Goal: Task Accomplishment & Management: Manage account settings

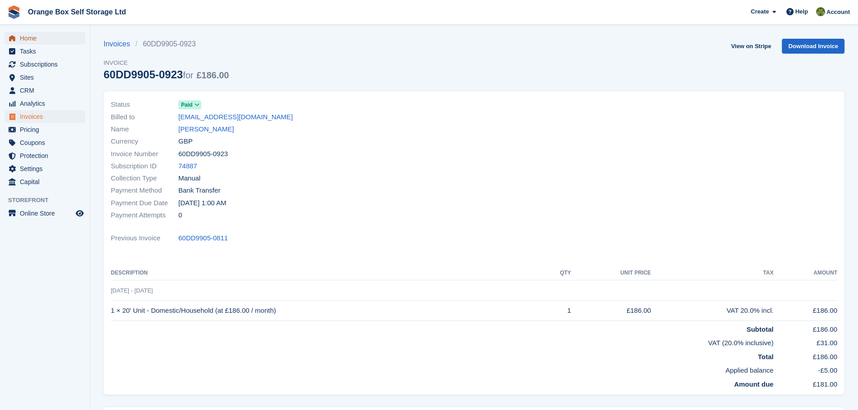
click at [41, 39] on span "Home" at bounding box center [47, 38] width 54 height 13
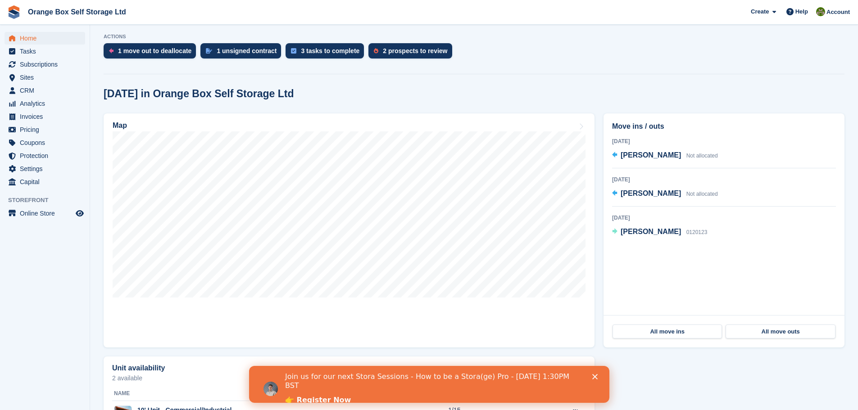
scroll to position [180, 0]
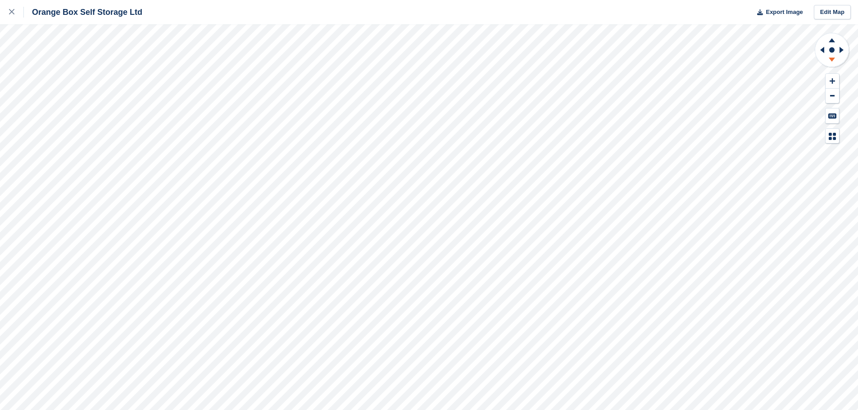
click at [831, 55] on icon at bounding box center [831, 60] width 23 height 11
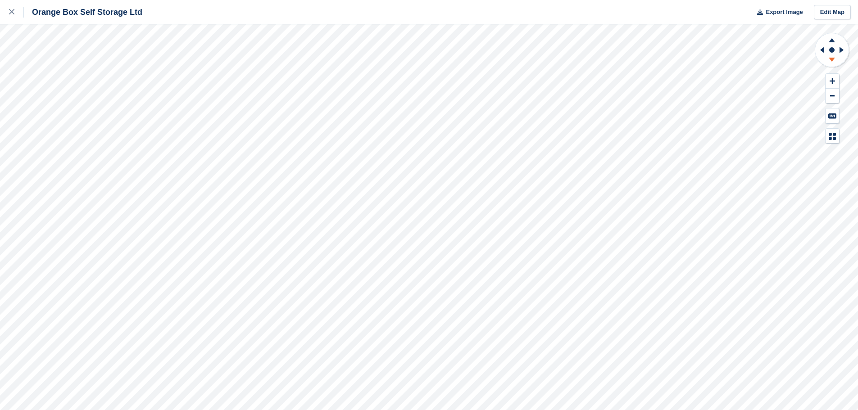
click at [831, 55] on icon at bounding box center [831, 60] width 23 height 11
click at [824, 61] on icon at bounding box center [831, 60] width 23 height 11
click at [818, 47] on icon at bounding box center [820, 49] width 11 height 23
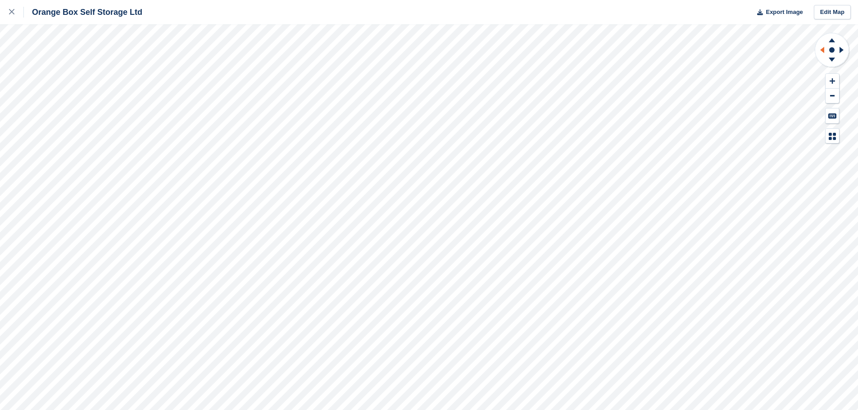
click at [818, 47] on icon at bounding box center [820, 49] width 11 height 23
click at [830, 40] on icon at bounding box center [831, 38] width 23 height 11
click at [15, 20] on link at bounding box center [12, 12] width 24 height 24
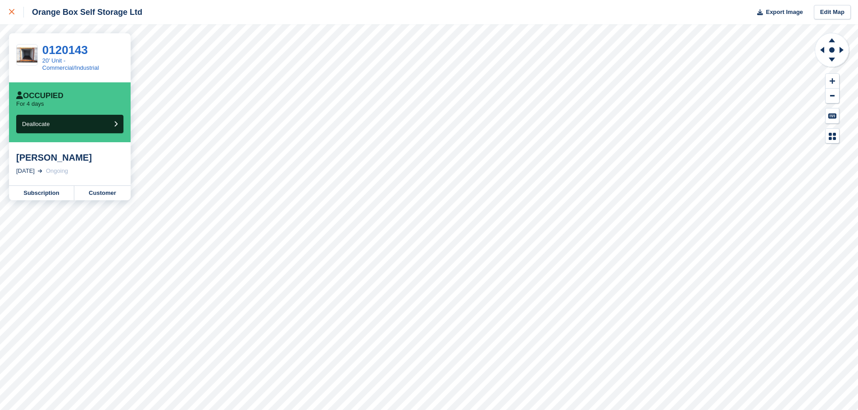
click at [12, 10] on icon at bounding box center [11, 11] width 5 height 5
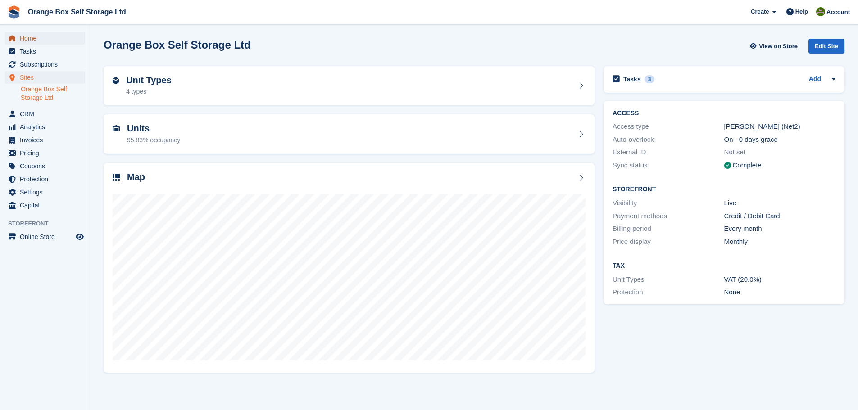
click at [42, 39] on span "Home" at bounding box center [47, 38] width 54 height 13
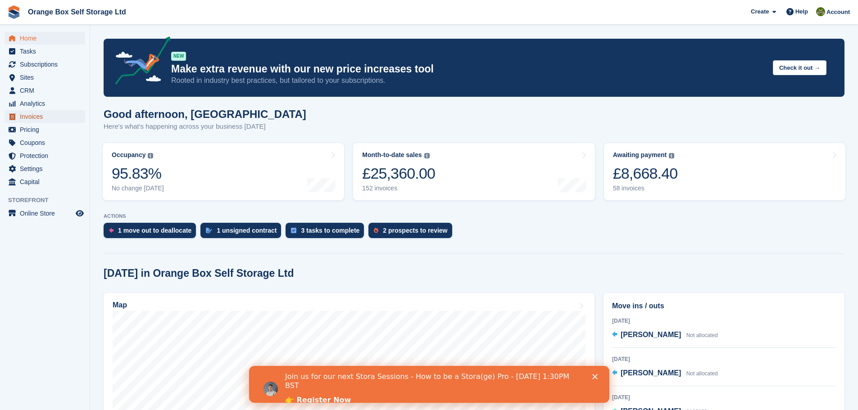
click at [32, 114] on span "Invoices" at bounding box center [47, 116] width 54 height 13
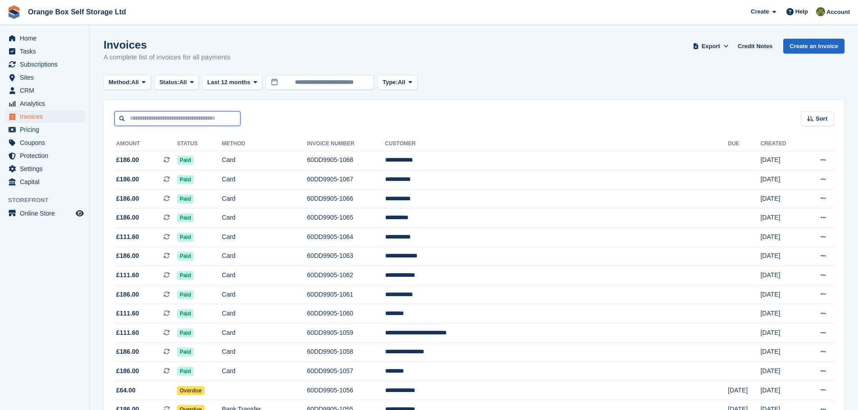
click at [173, 119] on input "text" at bounding box center [177, 118] width 126 height 15
type input "******"
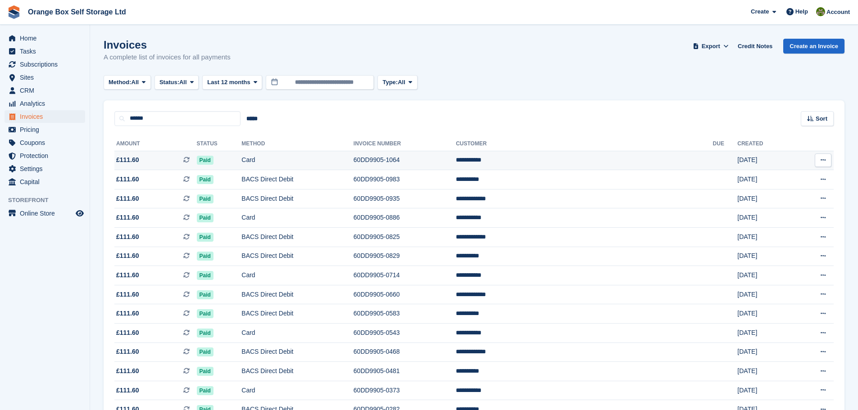
click at [619, 161] on td "**********" at bounding box center [584, 160] width 257 height 19
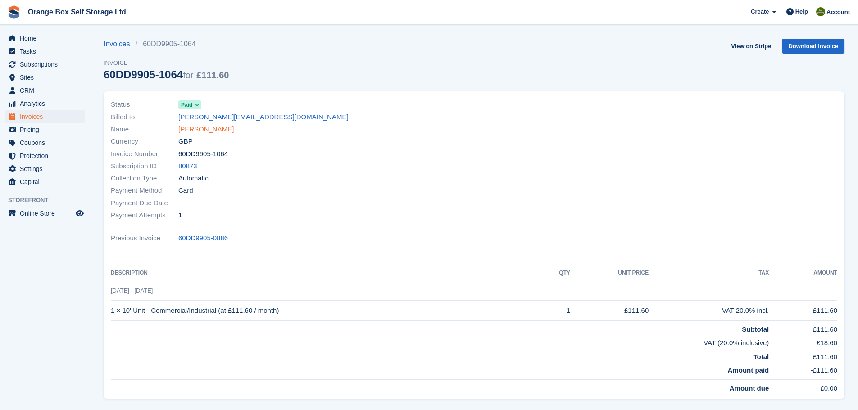
click at [204, 127] on link "[PERSON_NAME]" at bounding box center [205, 129] width 55 height 10
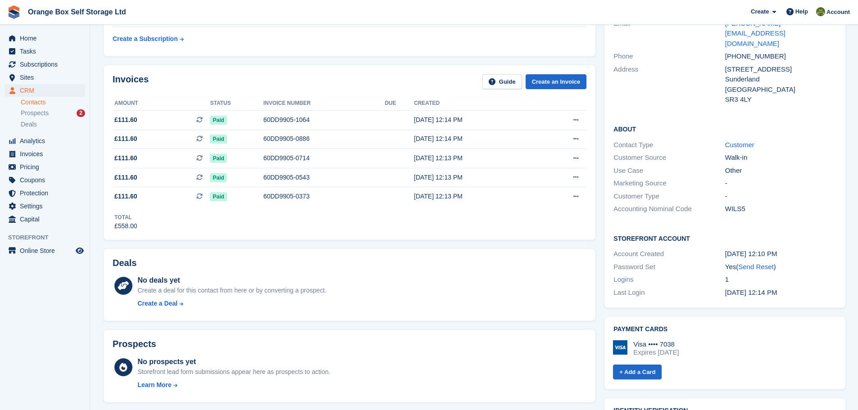
scroll to position [90, 0]
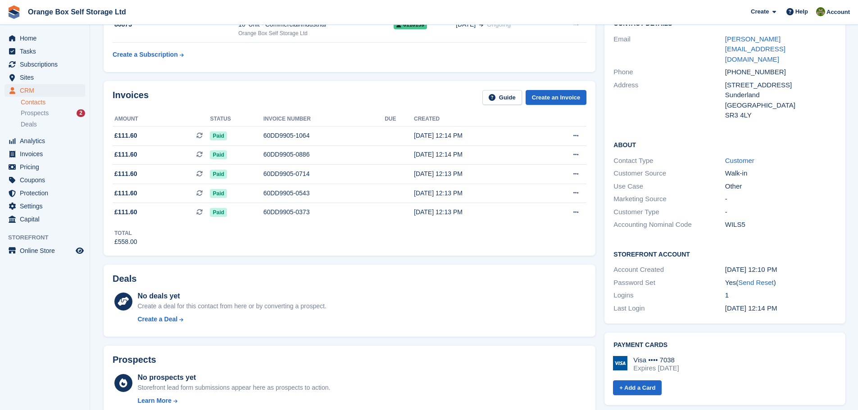
drag, startPoint x: 679, startPoint y: 340, endPoint x: 693, endPoint y: 341, distance: 14.0
click at [679, 356] on div "Visa •••• 7038" at bounding box center [655, 360] width 45 height 8
click at [679, 364] on div "Expires December 2027" at bounding box center [655, 368] width 45 height 8
drag, startPoint x: 707, startPoint y: 352, endPoint x: 656, endPoint y: 346, distance: 50.8
click at [647, 356] on div "Visa •••• 7038 Expires December 2027" at bounding box center [724, 367] width 223 height 23
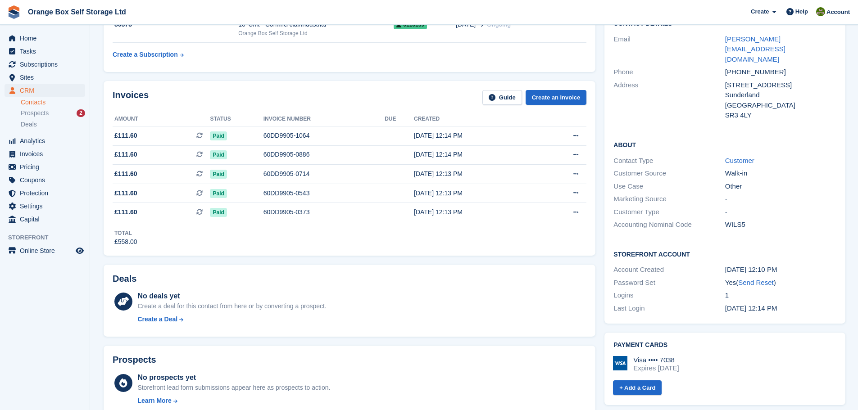
click at [664, 364] on div "Expires December 2027" at bounding box center [655, 368] width 45 height 8
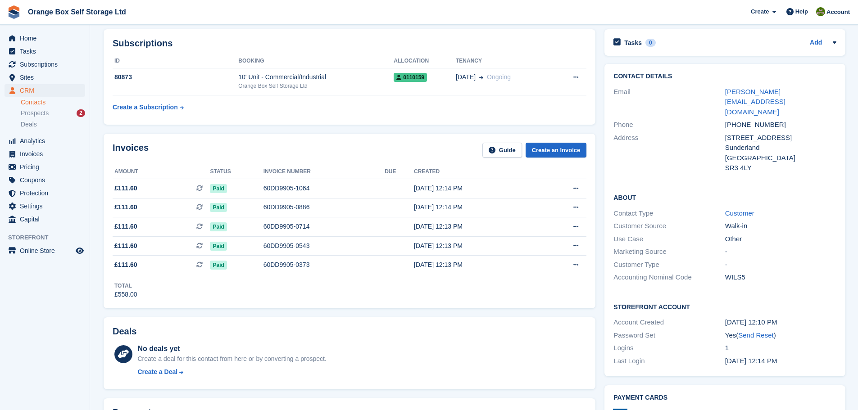
scroll to position [0, 0]
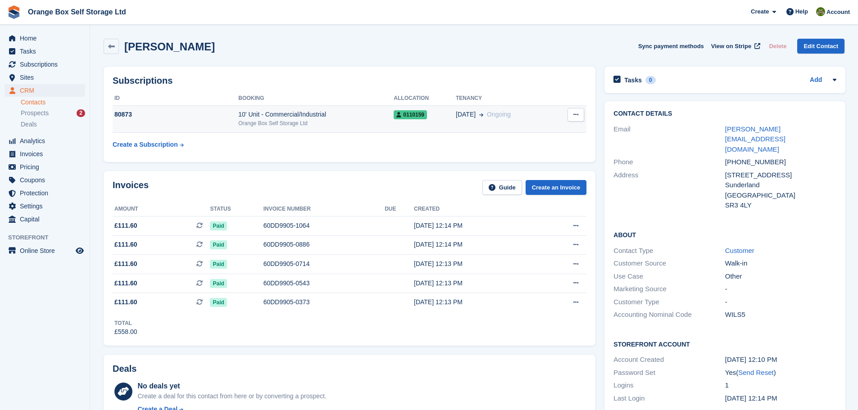
click at [319, 124] on div "Orange Box Self Storage Ltd" at bounding box center [315, 123] width 155 height 8
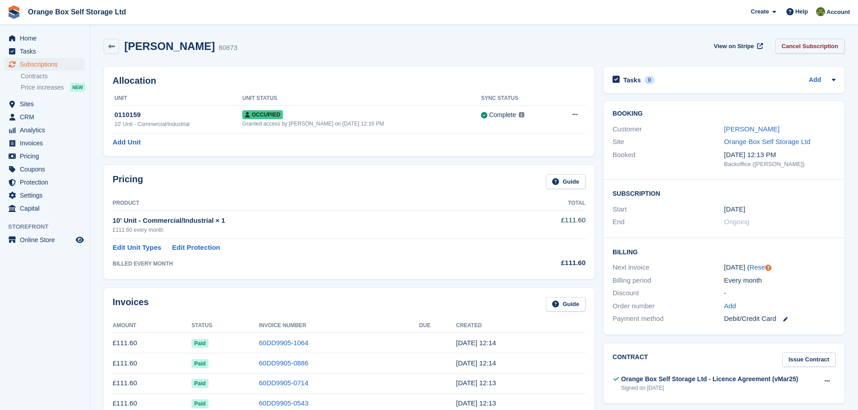
click at [801, 44] on link "Cancel Subscription" at bounding box center [809, 46] width 69 height 15
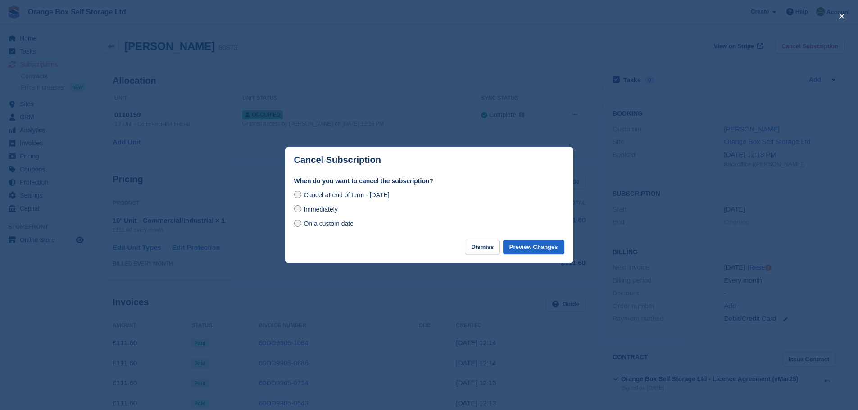
click at [311, 213] on span "Immediately" at bounding box center [320, 209] width 34 height 7
click at [537, 248] on button "Preview Changes" at bounding box center [533, 247] width 61 height 15
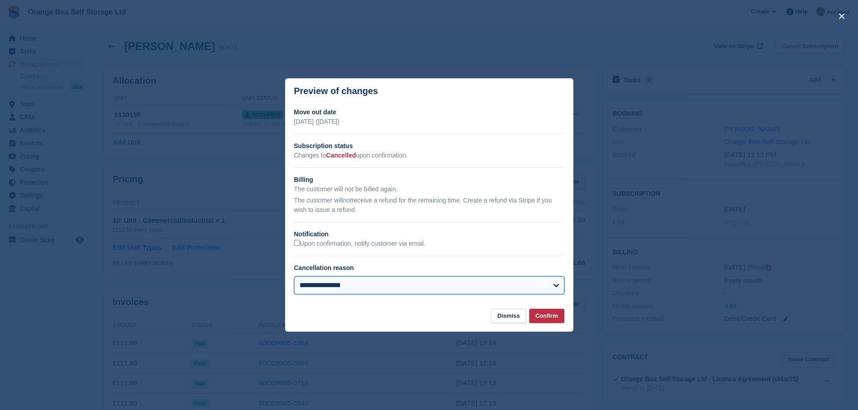
click at [349, 280] on select "**********" at bounding box center [429, 285] width 270 height 18
select select "**********"
click at [294, 277] on select "**********" at bounding box center [429, 285] width 270 height 18
click at [543, 316] on button "Confirm" at bounding box center [546, 316] width 35 height 15
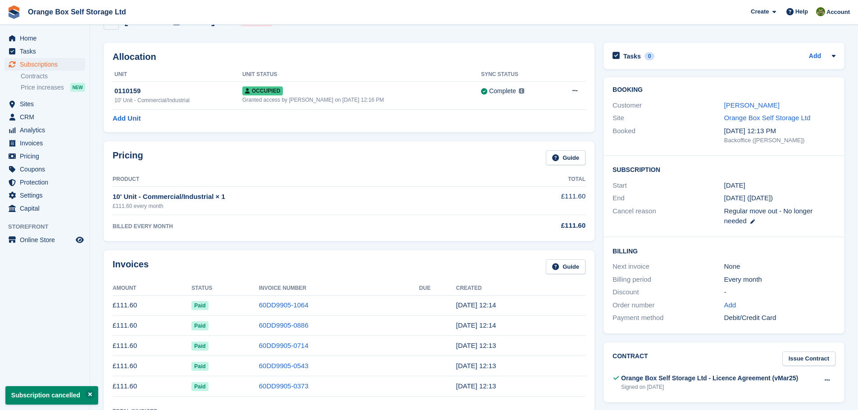
scroll to position [90, 0]
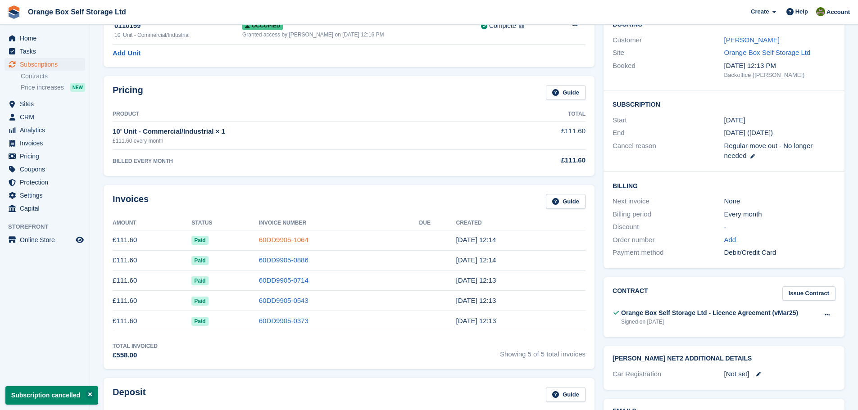
click at [273, 241] on link "60DD9905-1064" at bounding box center [284, 240] width 50 height 8
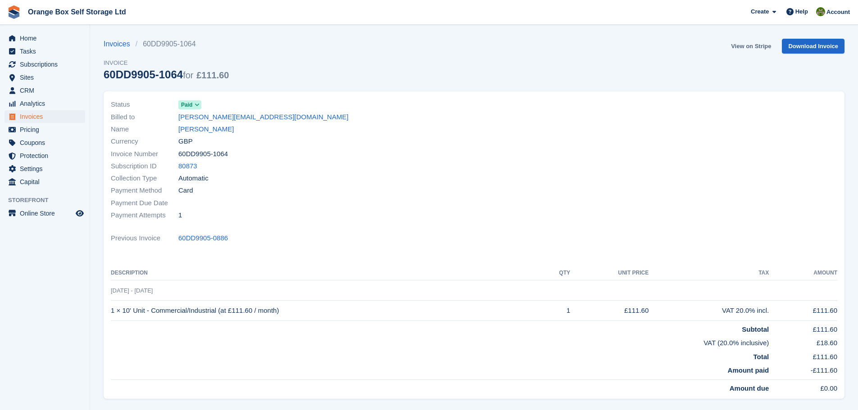
click at [760, 43] on link "View on Stripe" at bounding box center [750, 46] width 47 height 15
click at [35, 214] on span "Online Store" at bounding box center [47, 213] width 54 height 13
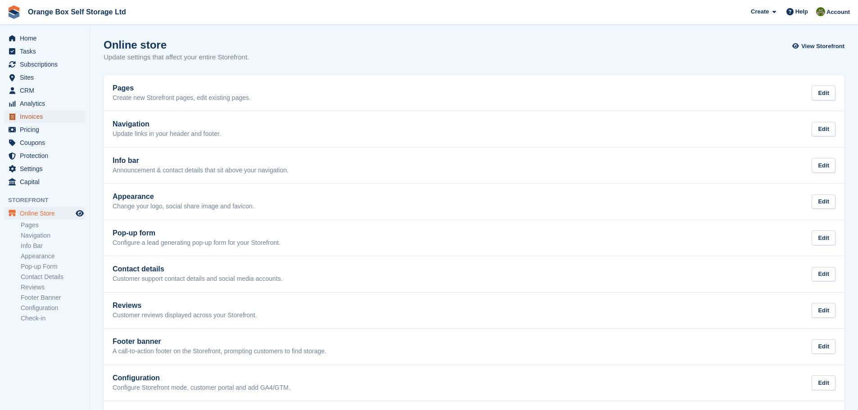
click at [45, 116] on span "Invoices" at bounding box center [47, 116] width 54 height 13
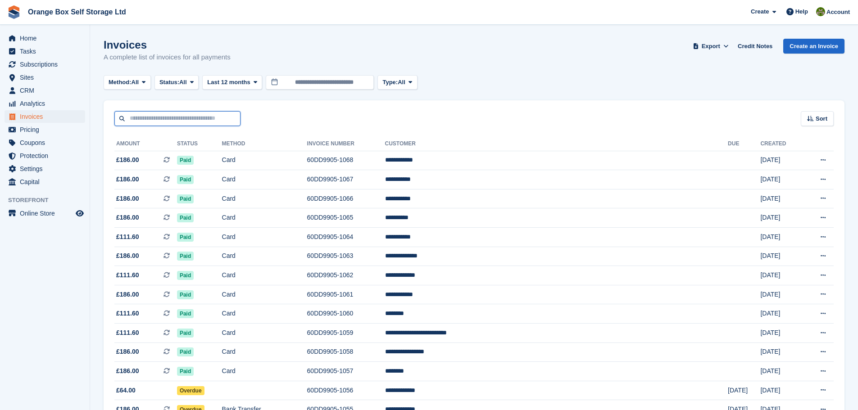
click at [214, 120] on input "text" at bounding box center [177, 118] width 126 height 15
type input "******"
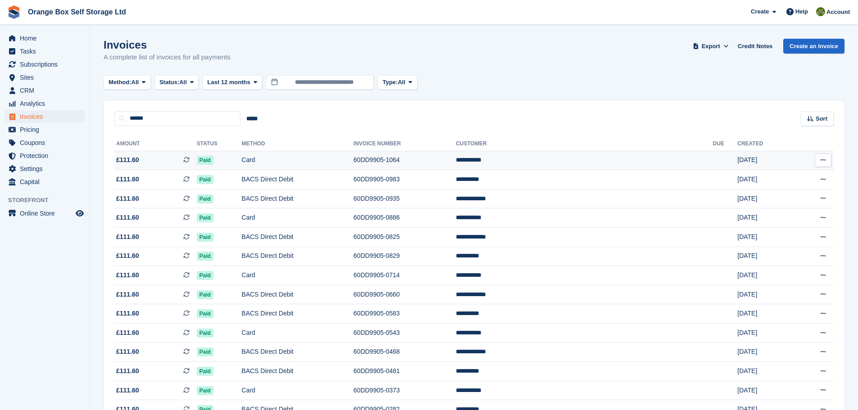
click at [456, 158] on td "60DD9905-1064" at bounding box center [404, 160] width 102 height 19
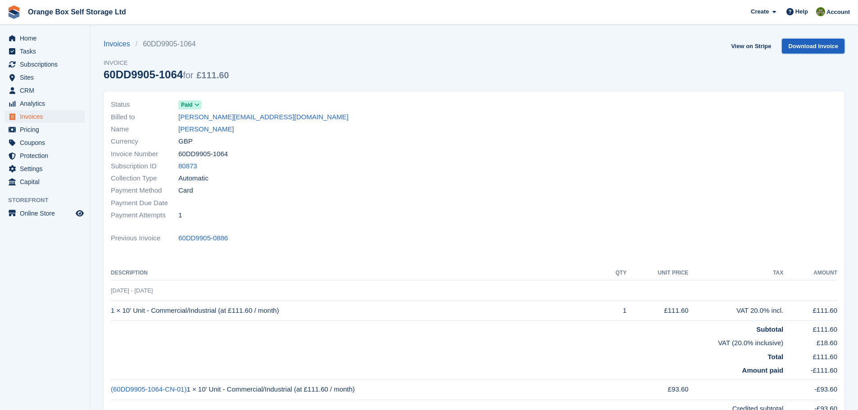
click at [823, 40] on link "Download Invoice" at bounding box center [813, 46] width 63 height 15
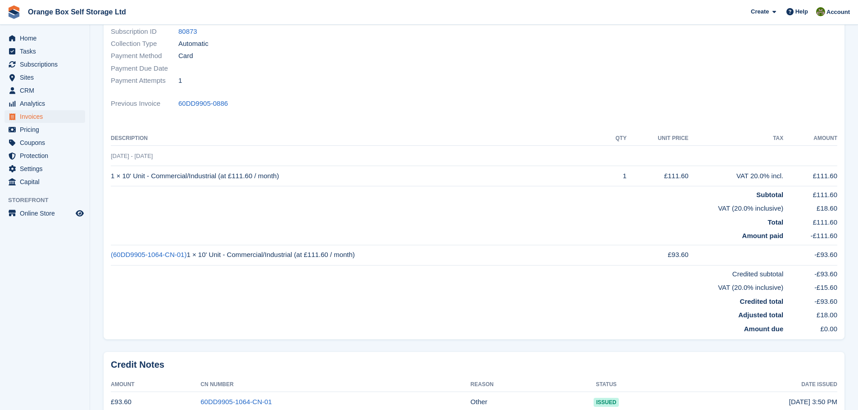
scroll to position [135, 0]
click at [158, 256] on link "(60DD9905-1064-CN-01)" at bounding box center [149, 254] width 76 height 8
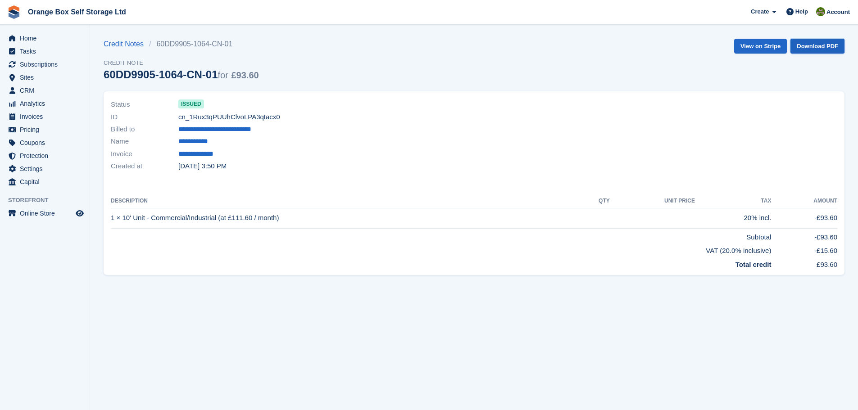
click at [816, 49] on link "Download PDF" at bounding box center [817, 46] width 54 height 15
click at [52, 122] on span "Invoices" at bounding box center [47, 116] width 54 height 13
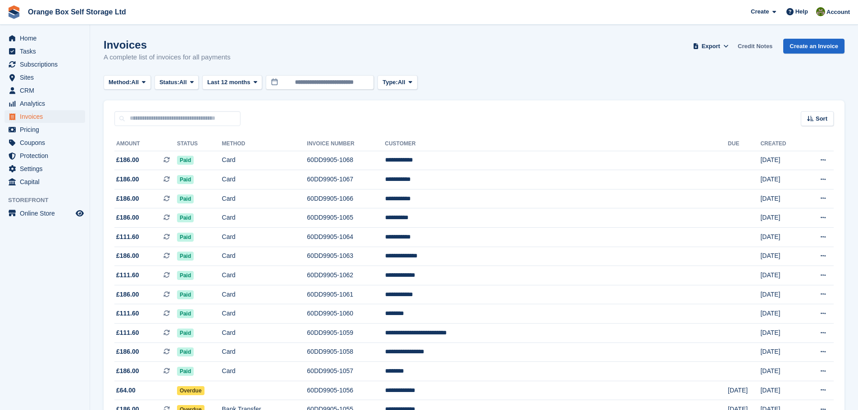
click at [751, 41] on link "Credit Notes" at bounding box center [755, 46] width 42 height 15
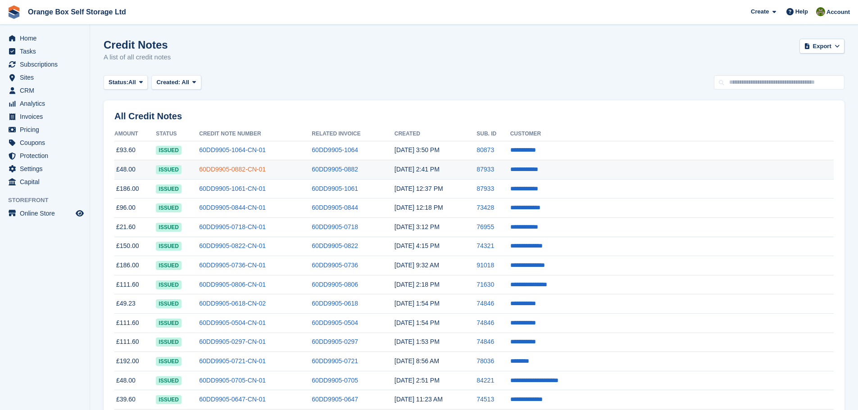
click at [259, 171] on link "60DD9905-0882-CN-01" at bounding box center [232, 169] width 67 height 7
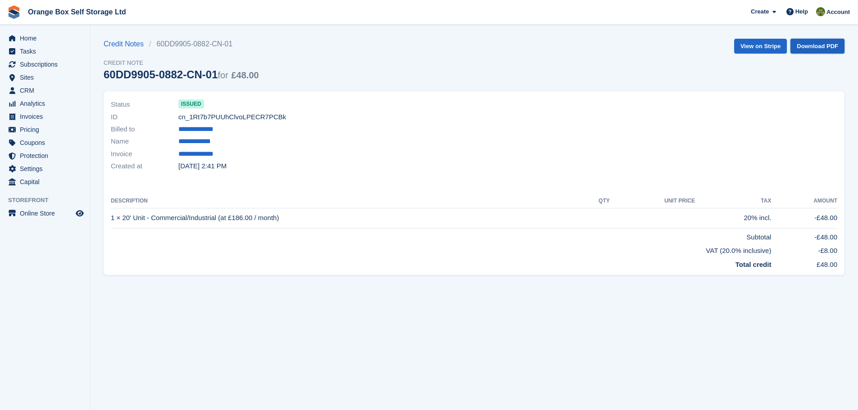
click at [826, 47] on link "Download PDF" at bounding box center [817, 46] width 54 height 15
click at [37, 36] on span "Home" at bounding box center [47, 38] width 54 height 13
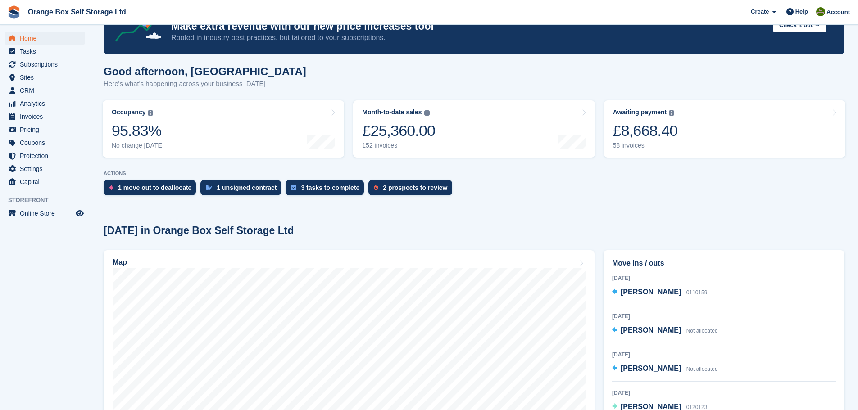
scroll to position [135, 0]
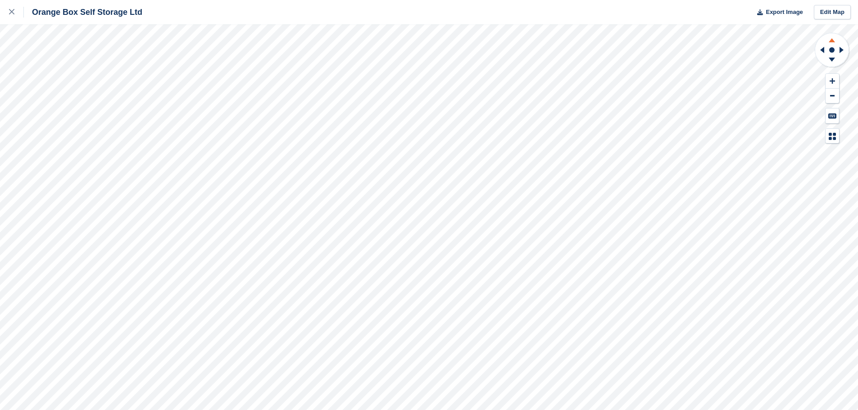
click at [833, 42] on icon at bounding box center [831, 40] width 6 height 4
click at [833, 57] on icon at bounding box center [831, 60] width 23 height 11
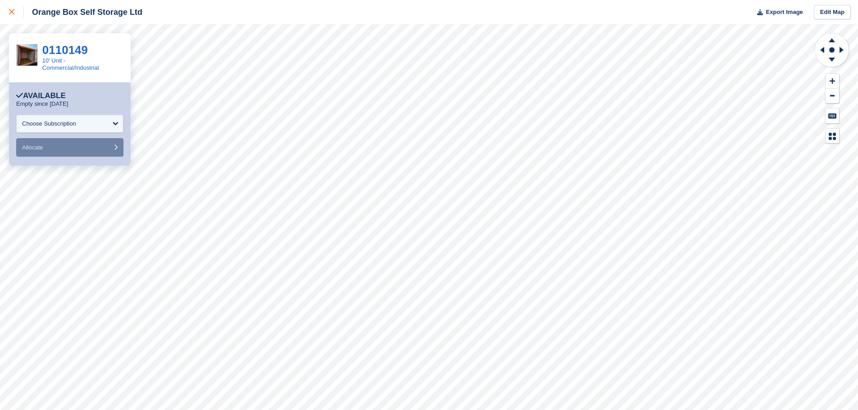
click at [17, 17] on div at bounding box center [16, 12] width 15 height 11
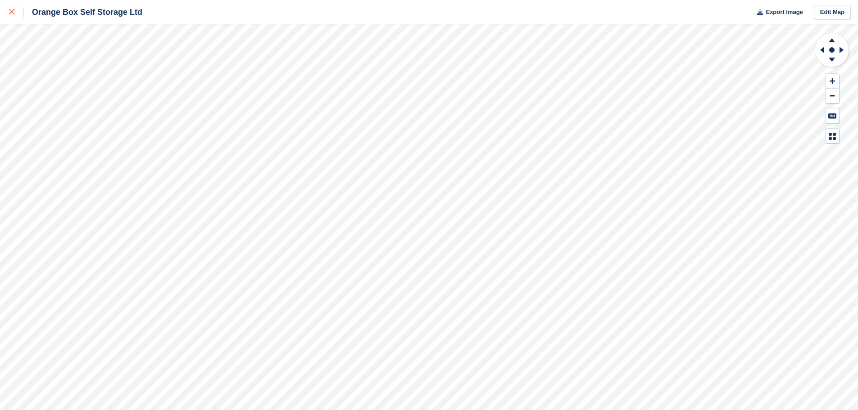
click at [14, 17] on div at bounding box center [16, 12] width 15 height 11
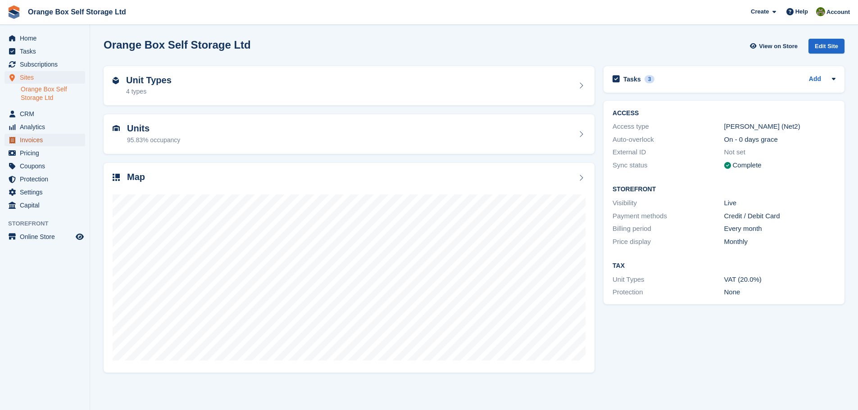
click at [38, 137] on span "Invoices" at bounding box center [47, 140] width 54 height 13
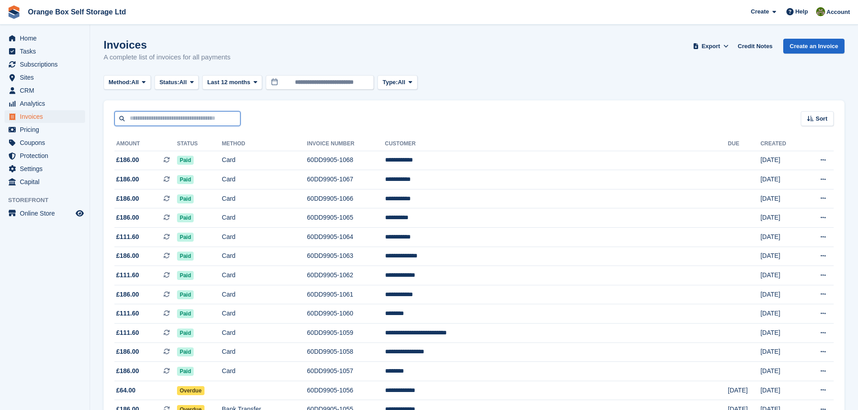
drag, startPoint x: 162, startPoint y: 114, endPoint x: 158, endPoint y: 109, distance: 6.4
click at [162, 114] on input "text" at bounding box center [177, 118] width 126 height 15
type input "****"
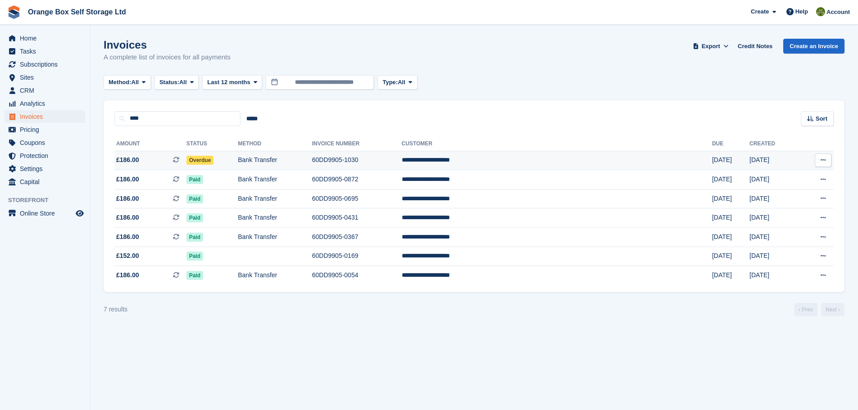
click at [402, 153] on td "60DD9905-1030" at bounding box center [357, 160] width 90 height 19
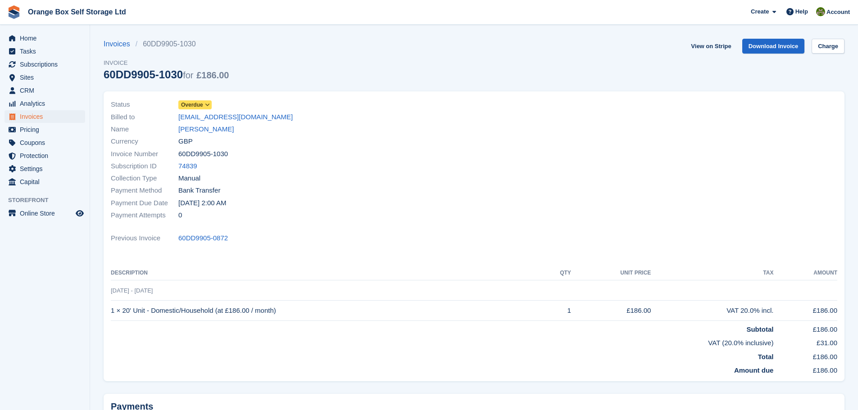
click at [207, 136] on div "Currency GBP" at bounding box center [290, 142] width 358 height 12
click at [209, 133] on link "Christopher Gallagher" at bounding box center [205, 129] width 55 height 10
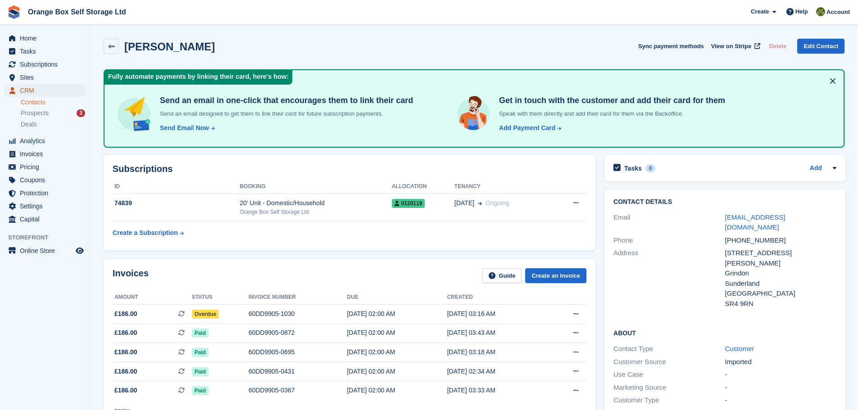
click at [47, 92] on span "CRM" at bounding box center [47, 90] width 54 height 13
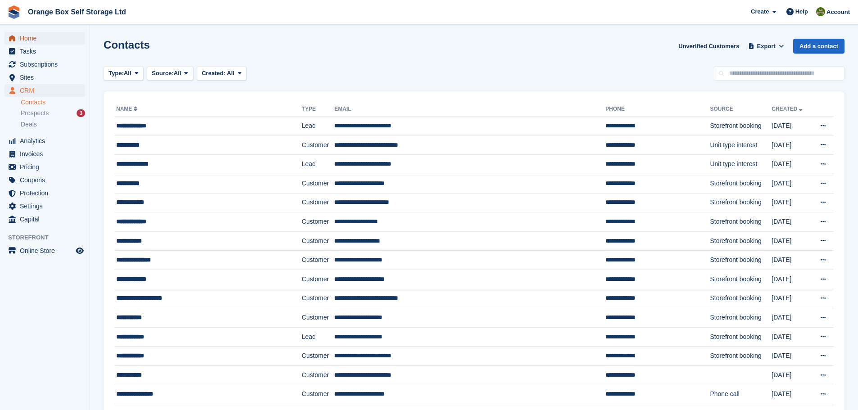
click at [30, 41] on span "Home" at bounding box center [47, 38] width 54 height 13
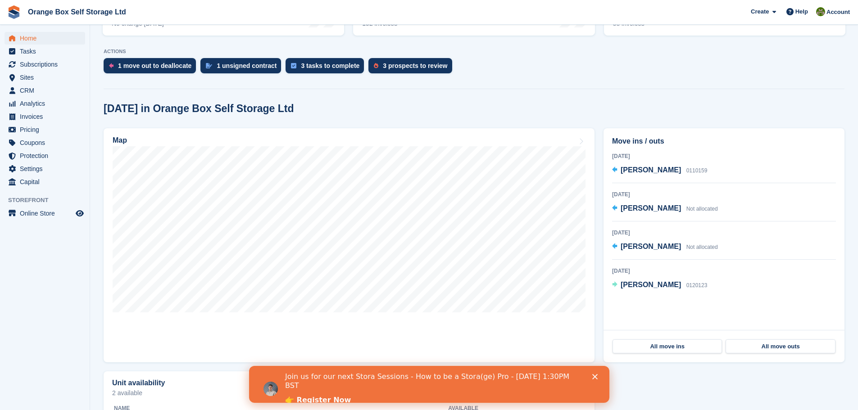
scroll to position [180, 0]
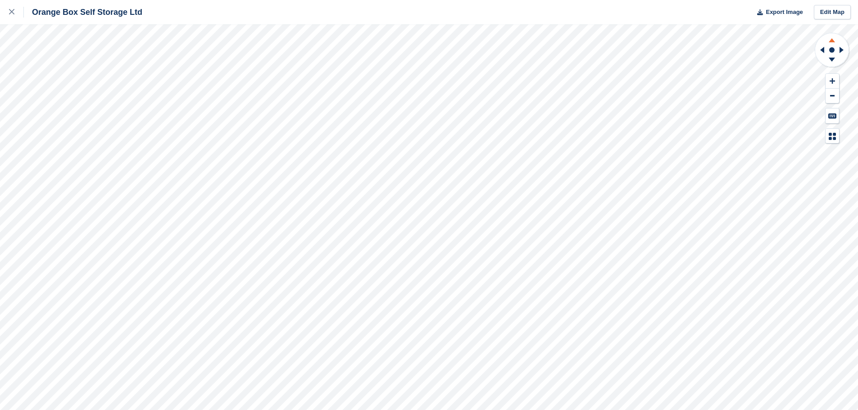
click at [834, 42] on icon at bounding box center [831, 40] width 6 height 4
click at [20, 9] on div at bounding box center [16, 12] width 15 height 11
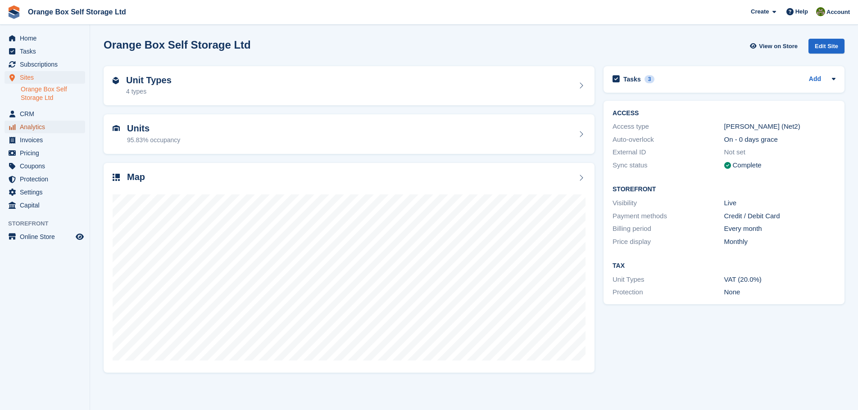
click at [37, 127] on span "Analytics" at bounding box center [47, 127] width 54 height 13
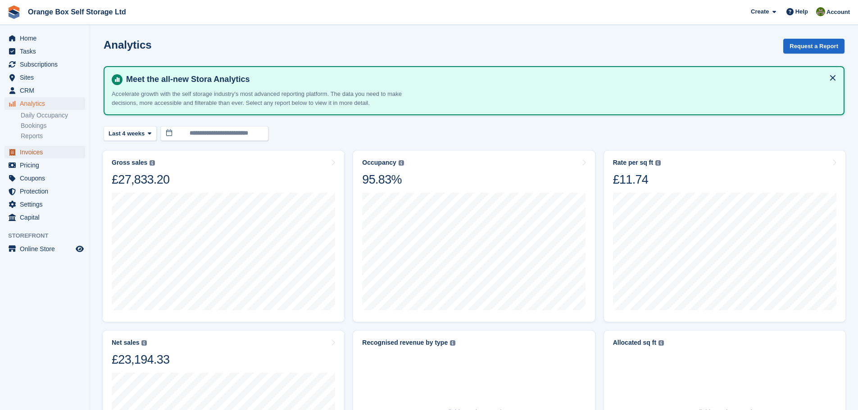
click at [43, 154] on span "Invoices" at bounding box center [47, 152] width 54 height 13
